Goal: Transaction & Acquisition: Purchase product/service

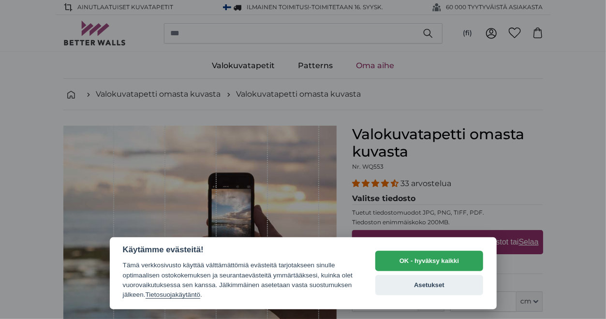
drag, startPoint x: 417, startPoint y: 261, endPoint x: 404, endPoint y: 254, distance: 14.7
click at [416, 260] on button "OK - hyväksy kaikki" at bounding box center [429, 261] width 108 height 20
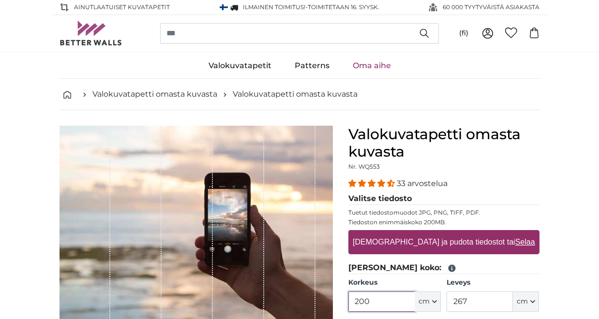
scroll to position [48, 0]
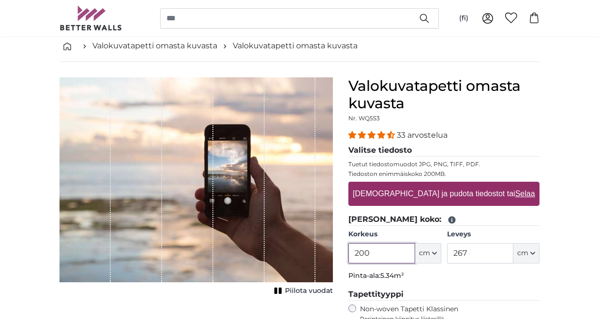
drag, startPoint x: 384, startPoint y: 256, endPoint x: 305, endPoint y: 264, distance: 79.7
click at [305, 264] on product-detail "[PERSON_NAME] kuva Piilota vuodat Valokuvatapetti omasta kuvasta Nr. WQ553 33 a…" at bounding box center [299, 286] width 495 height 449
type input "250"
drag, startPoint x: 488, startPoint y: 249, endPoint x: 404, endPoint y: 263, distance: 84.7
click at [404, 263] on fieldset "[PERSON_NAME] koko: Korkeus 250 ft cm Centimeter (cm) Inches (inch) Feet (ft. i…" at bounding box center [443, 249] width 191 height 71
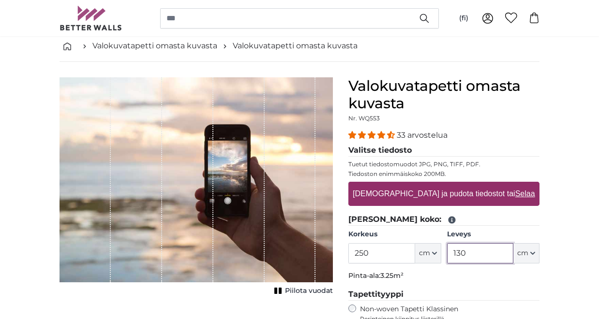
type input "130"
click at [423, 290] on legend "Tapettityyppi" at bounding box center [443, 295] width 191 height 12
